Goal: Task Accomplishment & Management: Use online tool/utility

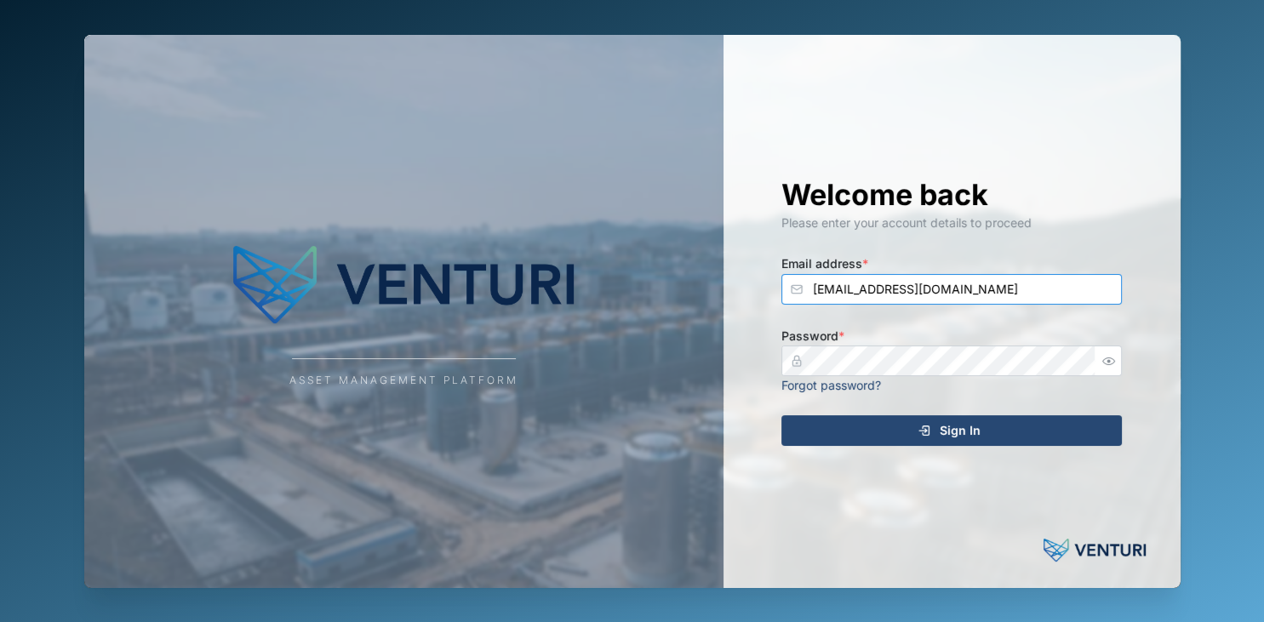
click at [900, 287] on input "[EMAIL_ADDRESS][DOMAIN_NAME]" at bounding box center [951, 289] width 340 height 31
type input "[EMAIL_ADDRESS][DOMAIN_NAME]"
click at [781, 415] on button "Sign In" at bounding box center [951, 430] width 340 height 31
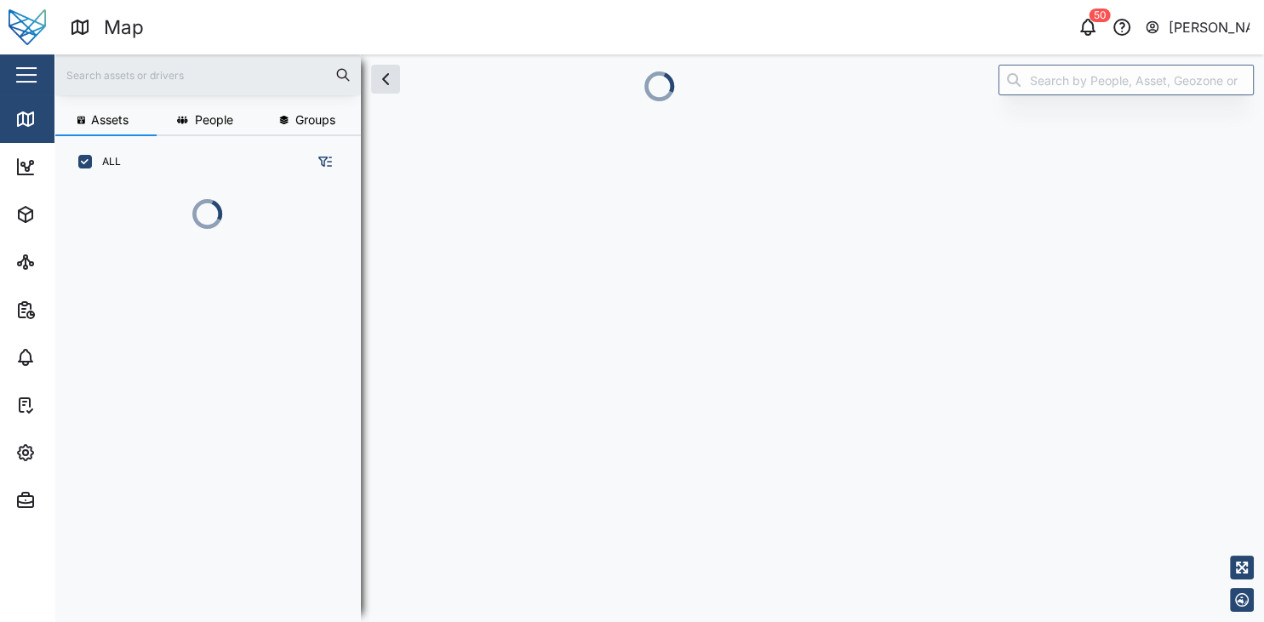
scroll to position [353, 279]
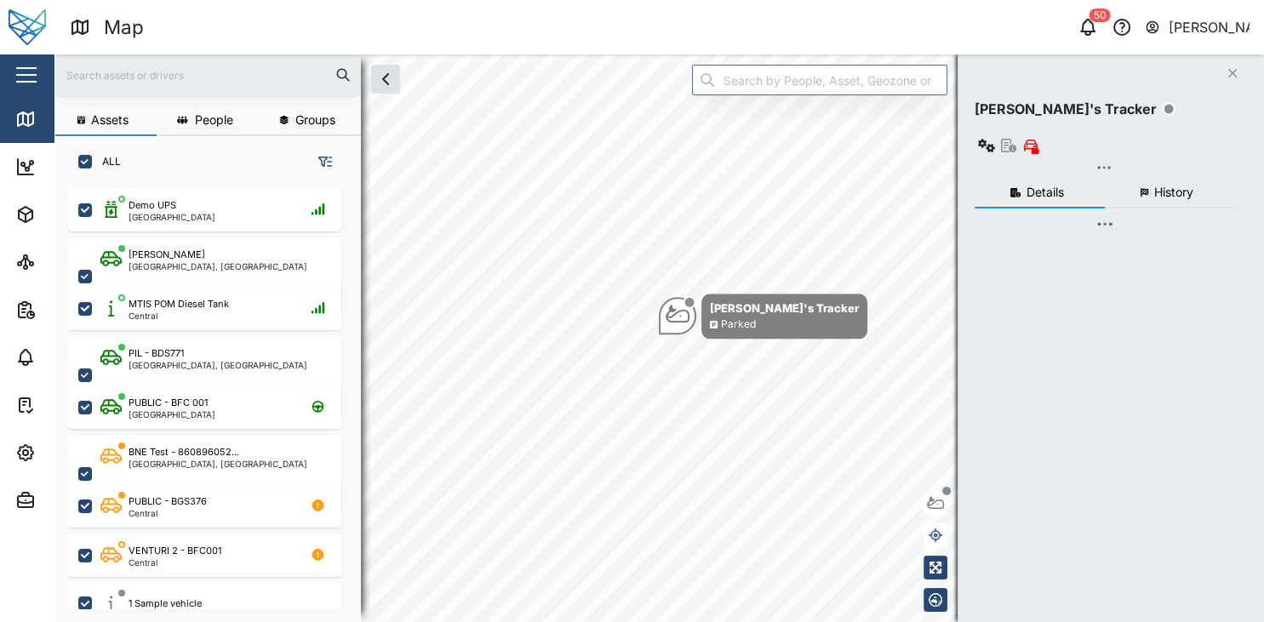
scroll to position [426, 279]
checkbox input "true"
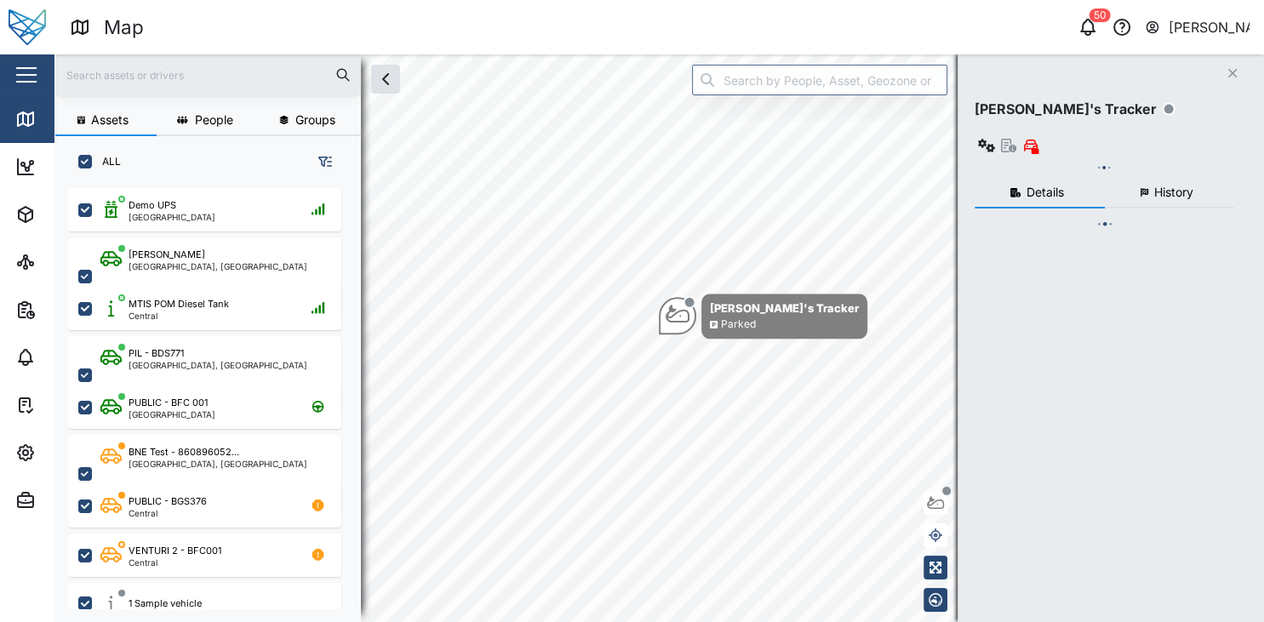
checkbox input "true"
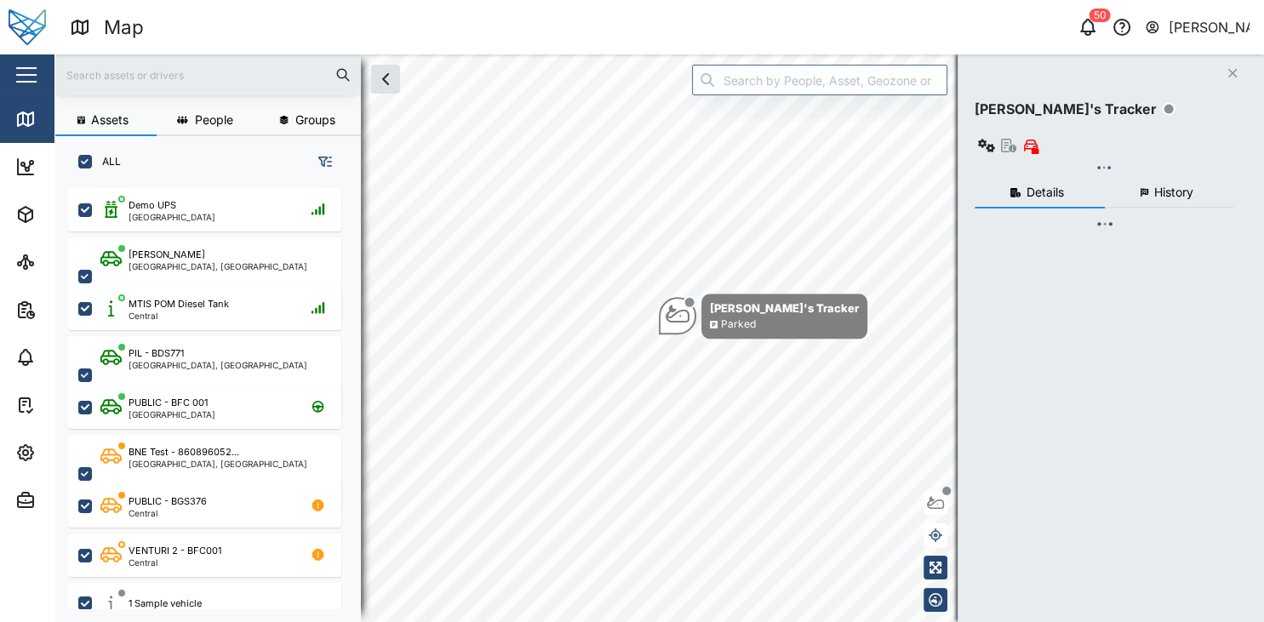
checkbox input "true"
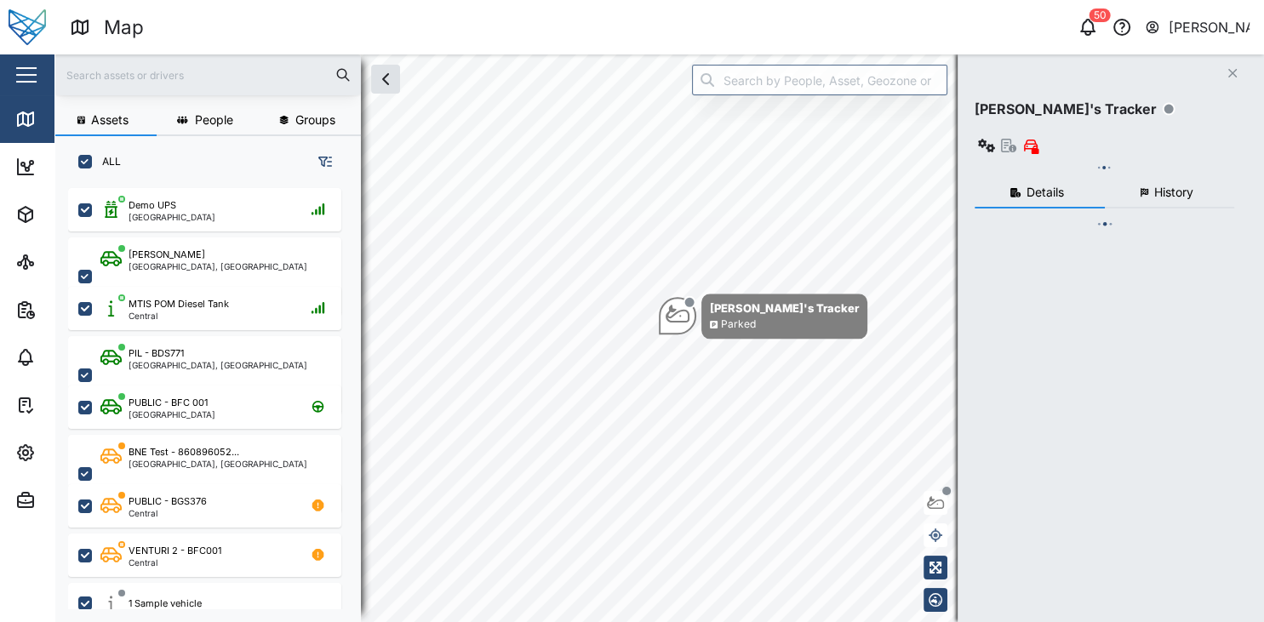
checkbox input "true"
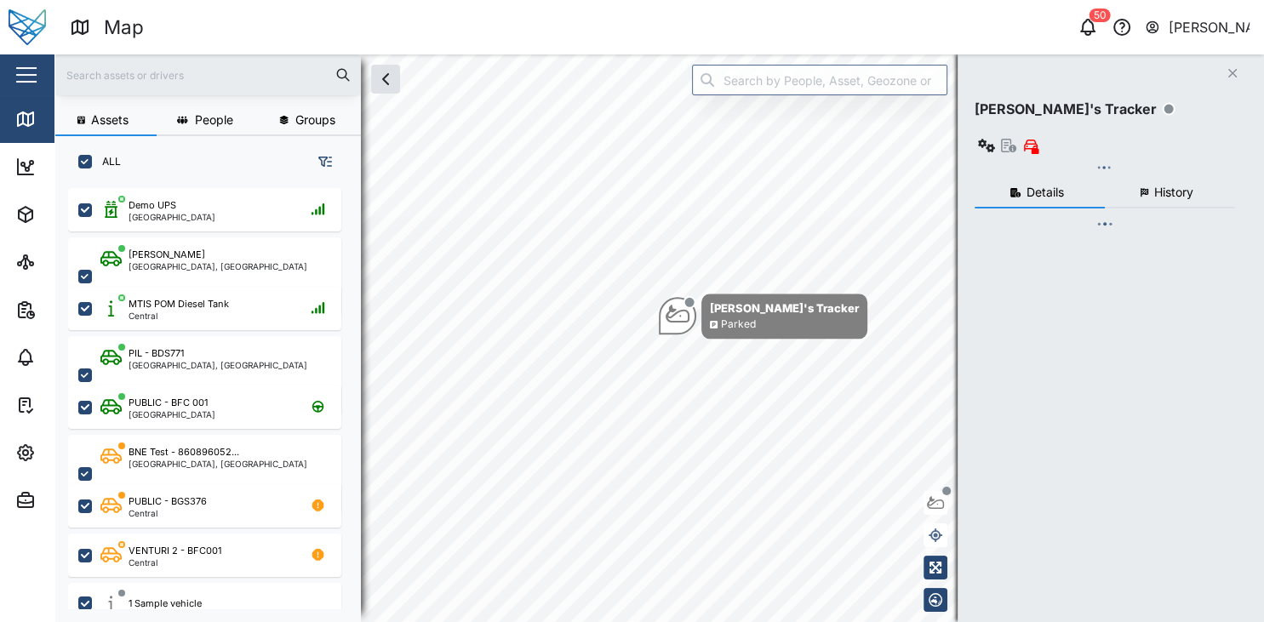
checkbox input "true"
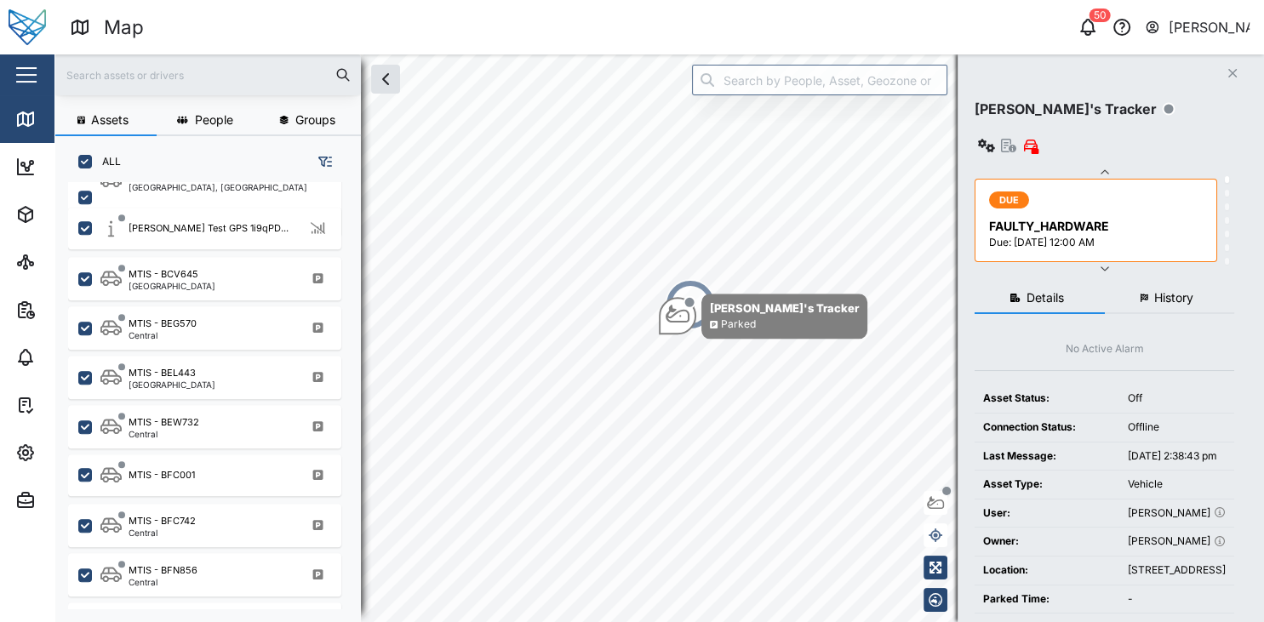
scroll to position [1511, 0]
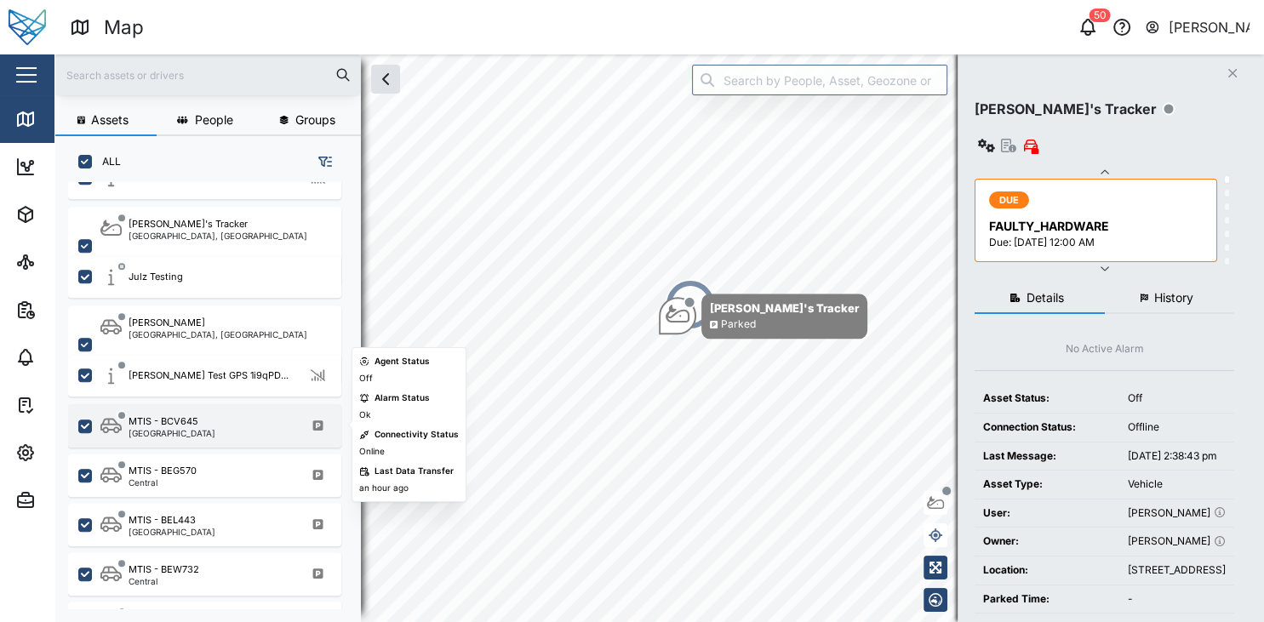
click at [200, 424] on div "MTIS - BCV645 [GEOGRAPHIC_DATA]" at bounding box center [215, 425] width 231 height 23
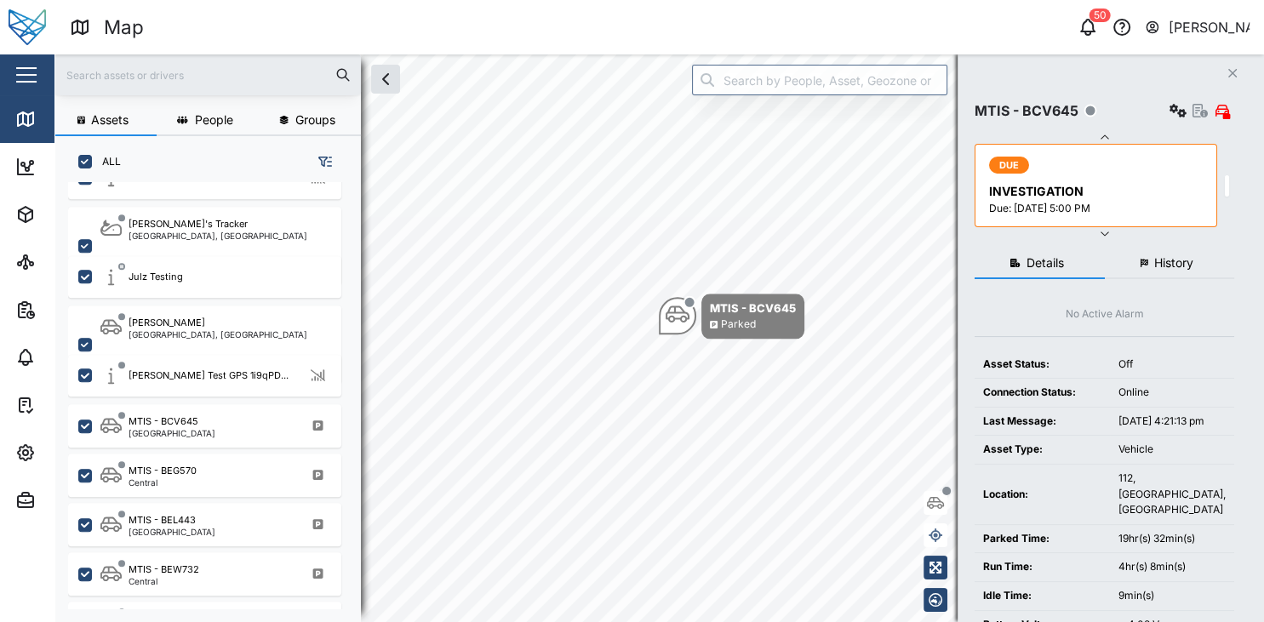
click at [1192, 271] on button "History" at bounding box center [1170, 263] width 130 height 31
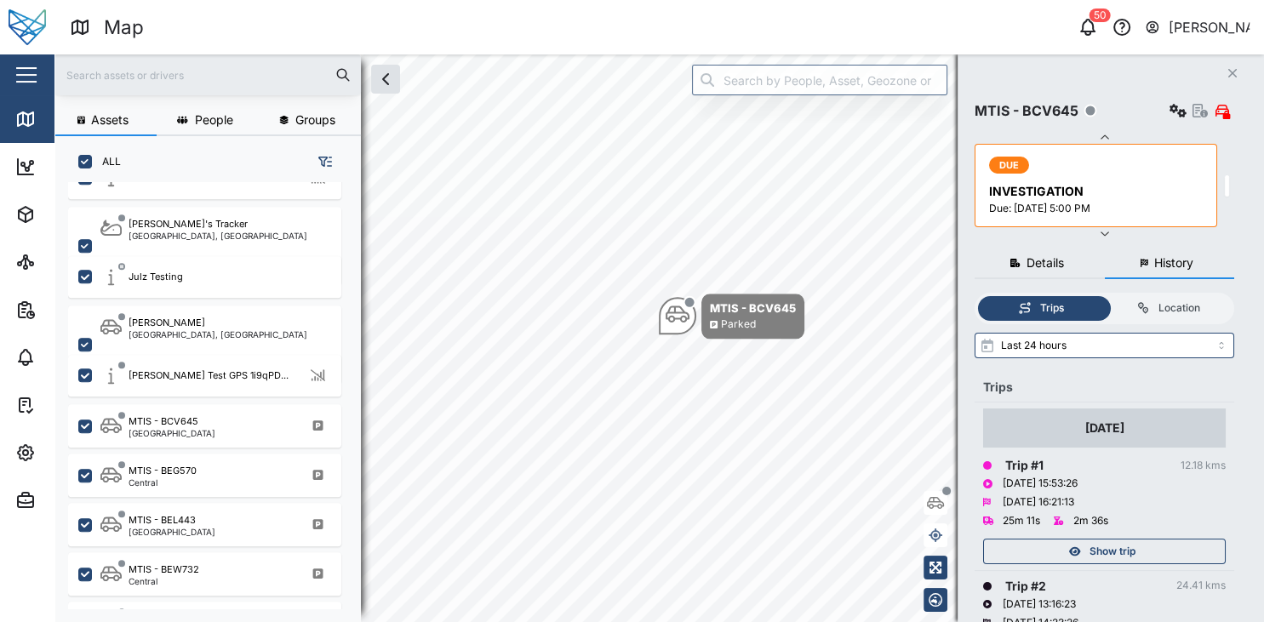
click at [1163, 308] on div "Location" at bounding box center [1167, 308] width 109 height 16
click at [1105, 296] on input "Location" at bounding box center [1105, 296] width 0 height 0
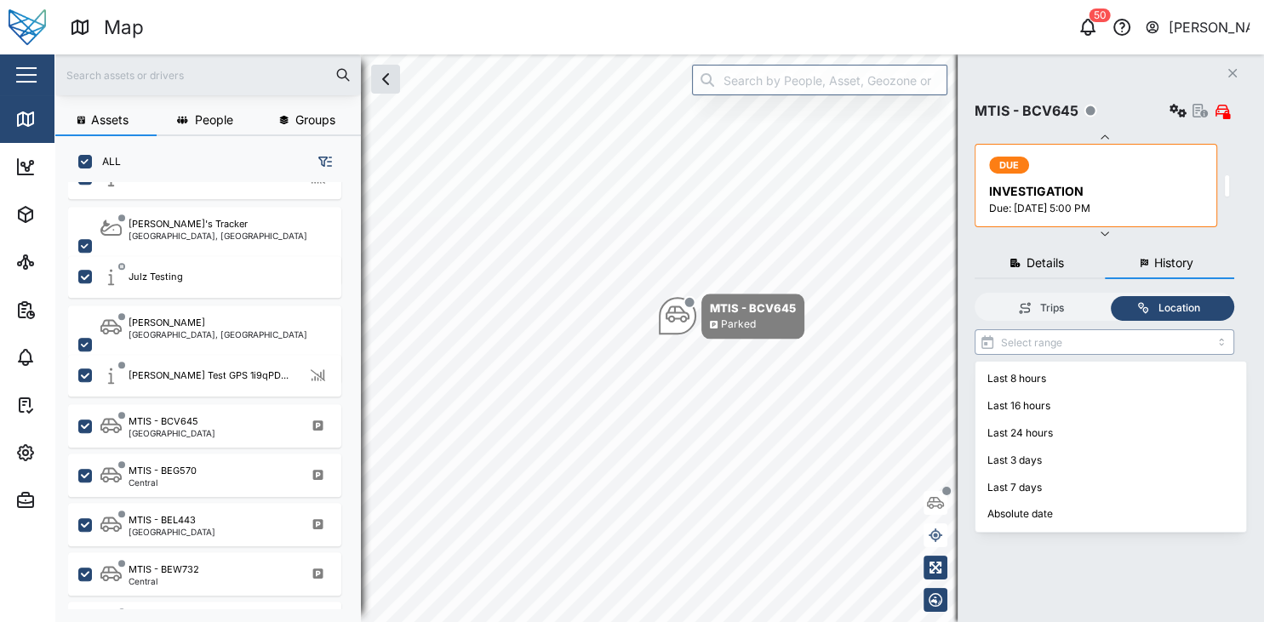
click at [1077, 347] on input "search" at bounding box center [1104, 342] width 260 height 26
type input "Last 8 hours"
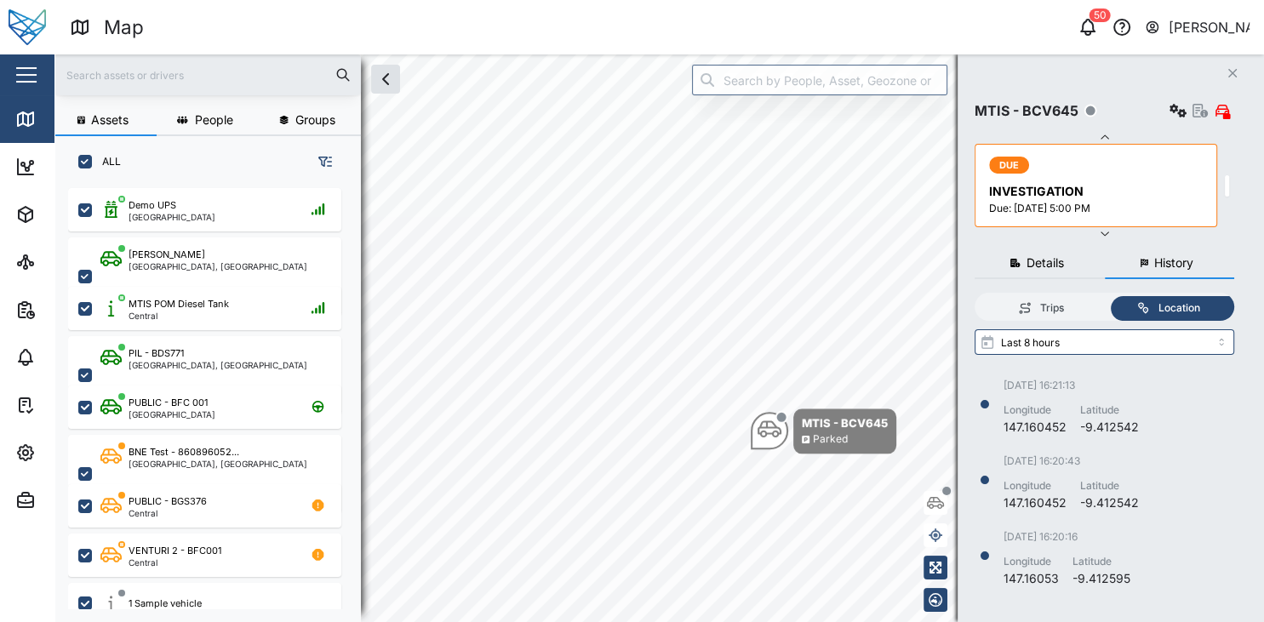
click at [941, 541] on icon "button" at bounding box center [935, 535] width 14 height 14
